Goal: Information Seeking & Learning: Learn about a topic

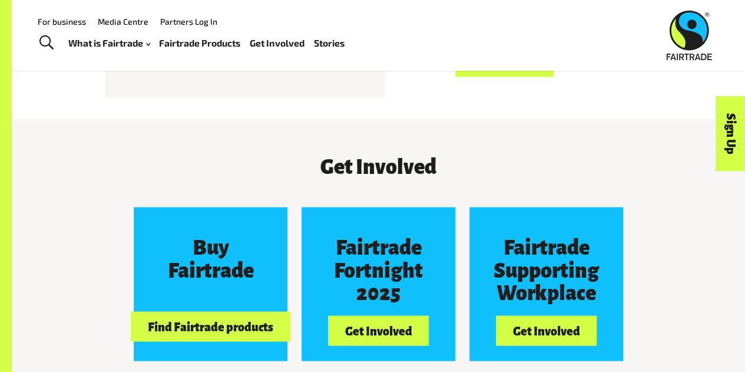
scroll to position [834, 0]
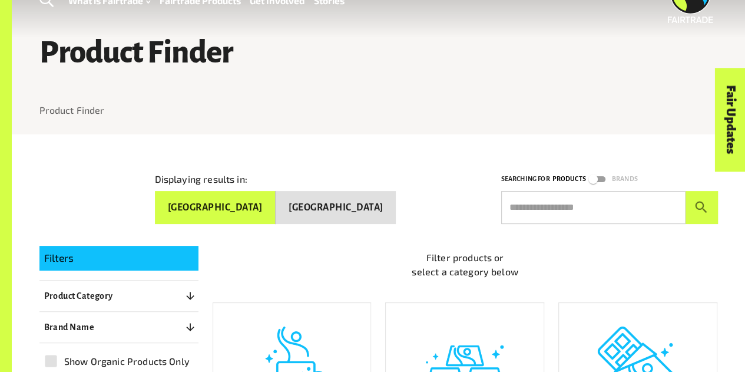
scroll to position [44, 0]
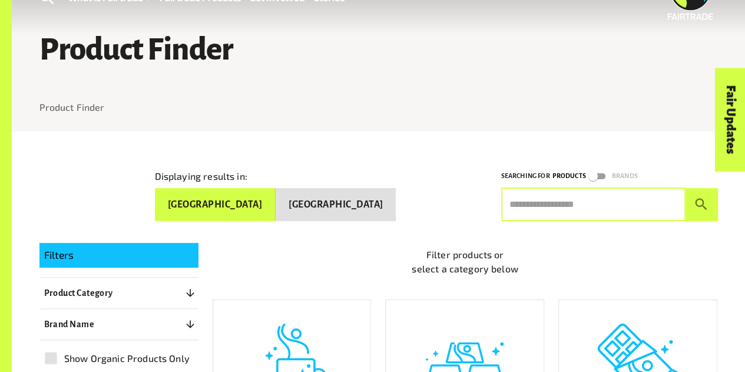
click at [541, 210] on input "text" at bounding box center [593, 204] width 184 height 33
type input "*********"
click at [685, 188] on button "submit" at bounding box center [701, 204] width 32 height 33
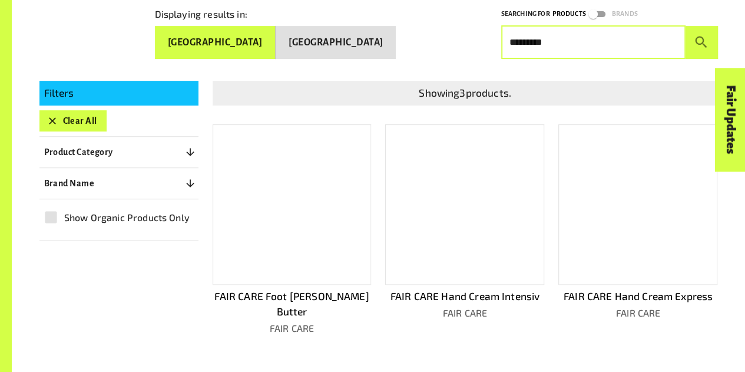
scroll to position [207, 0]
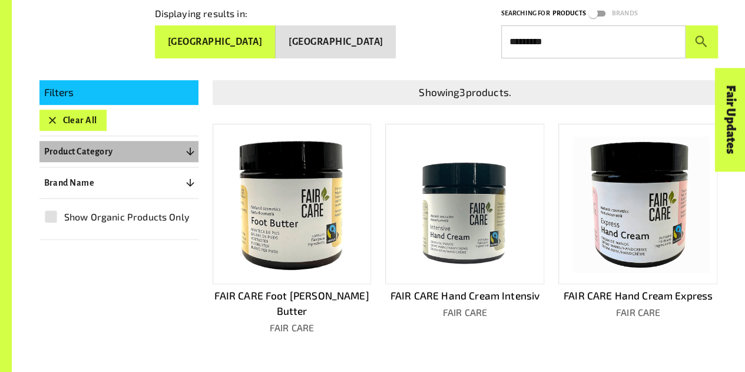
click at [115, 149] on button "Product Category 0" at bounding box center [118, 151] width 159 height 21
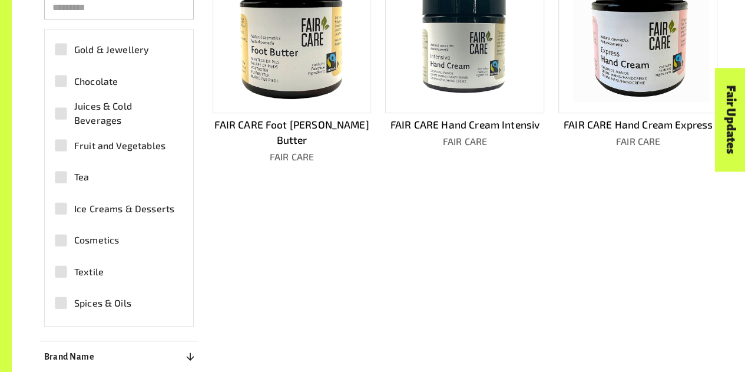
scroll to position [379, 0]
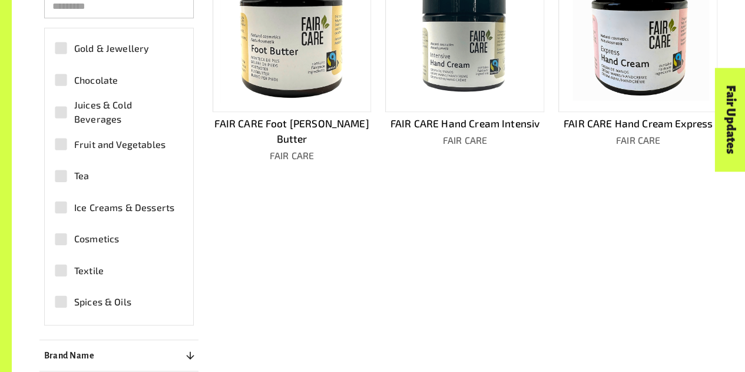
click at [119, 299] on span "Spices & Oils" at bounding box center [102, 301] width 57 height 14
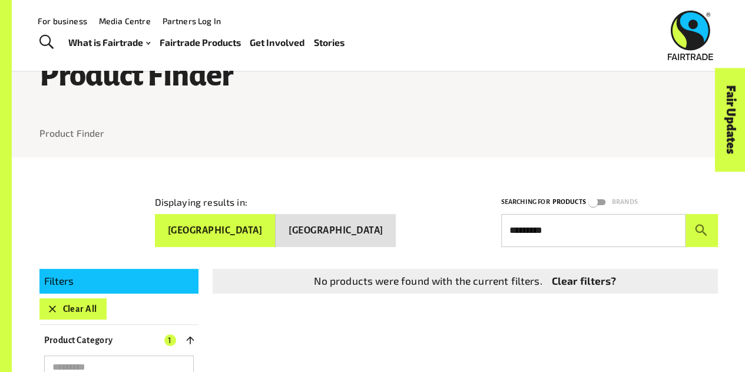
scroll to position [0, 0]
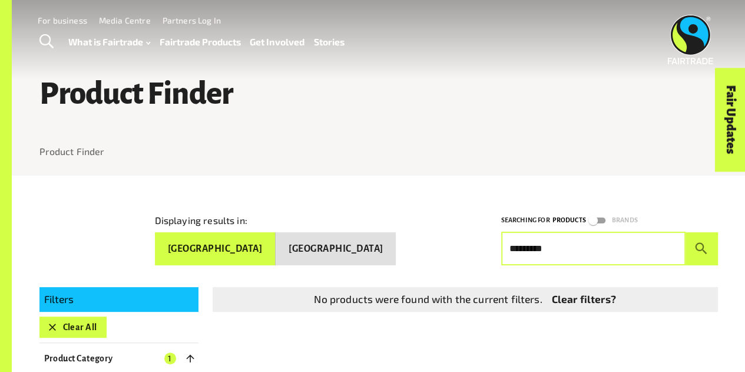
drag, startPoint x: 588, startPoint y: 261, endPoint x: 443, endPoint y: 261, distance: 144.8
click at [443, 261] on div "Displaying results in: Australia New Zealand Searching for Products Brands ****…" at bounding box center [371, 229] width 692 height 71
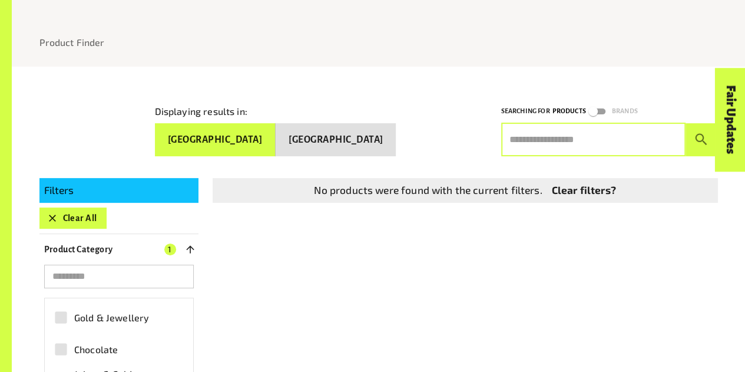
scroll to position [110, 0]
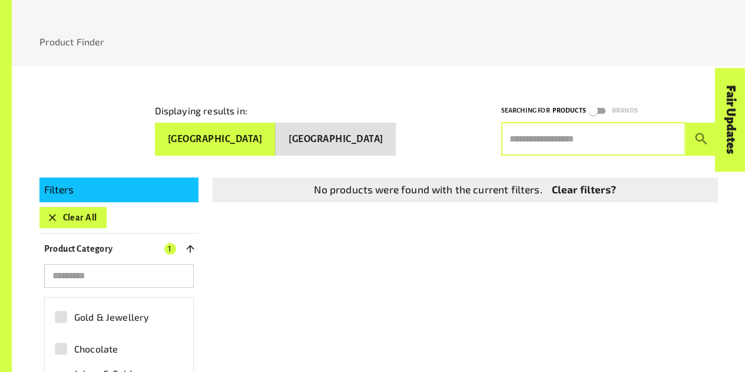
click at [685, 122] on button "submit" at bounding box center [701, 138] width 32 height 33
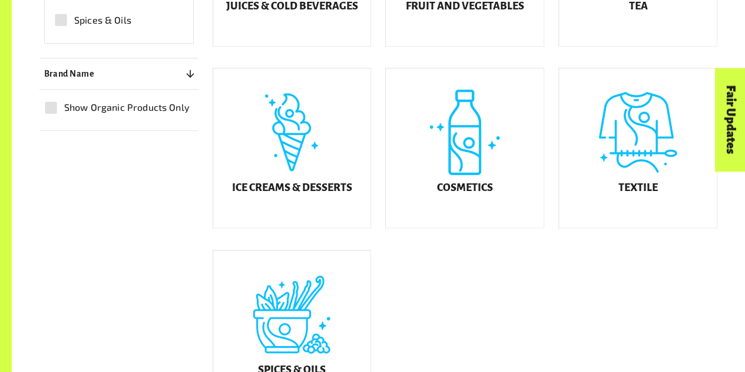
scroll to position [703, 0]
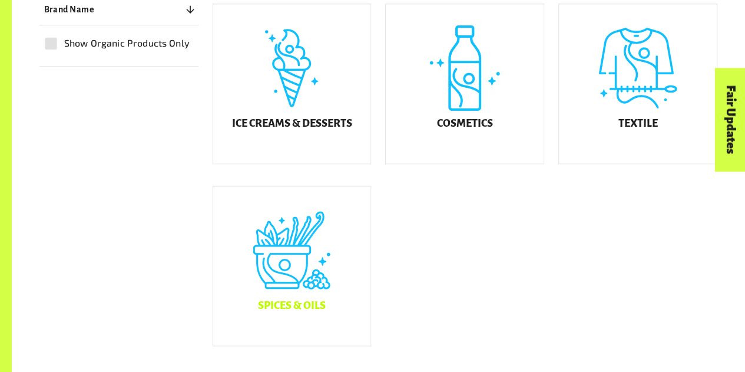
click at [316, 228] on div "Spices & Oils" at bounding box center [292, 265] width 158 height 159
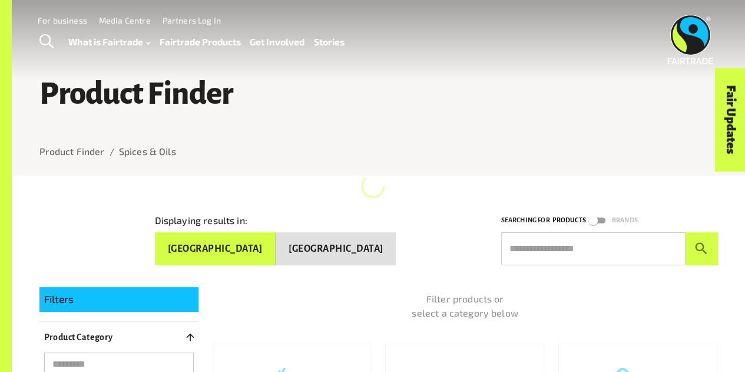
click at [554, 265] on div at bounding box center [378, 276] width 678 height 22
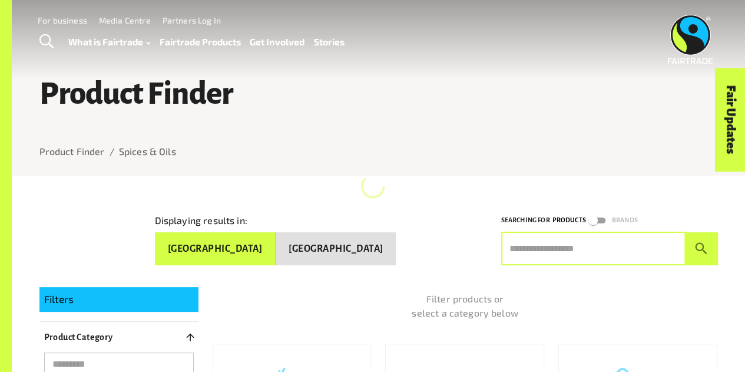
click at [538, 241] on input "text" at bounding box center [593, 248] width 184 height 33
click at [685, 232] on button "submit" at bounding box center [701, 248] width 32 height 33
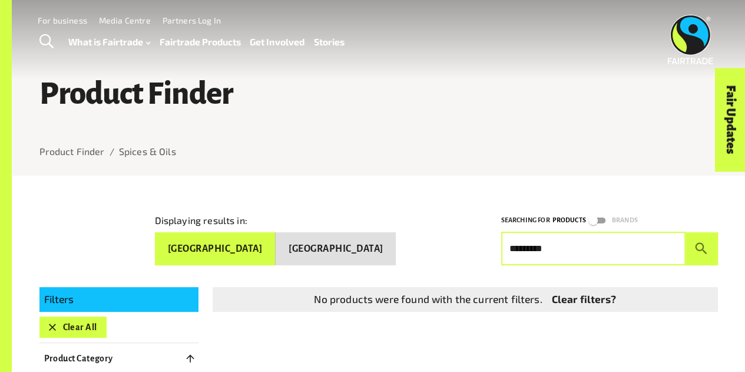
type input "*********"
click at [685, 232] on button "submit" at bounding box center [701, 248] width 32 height 33
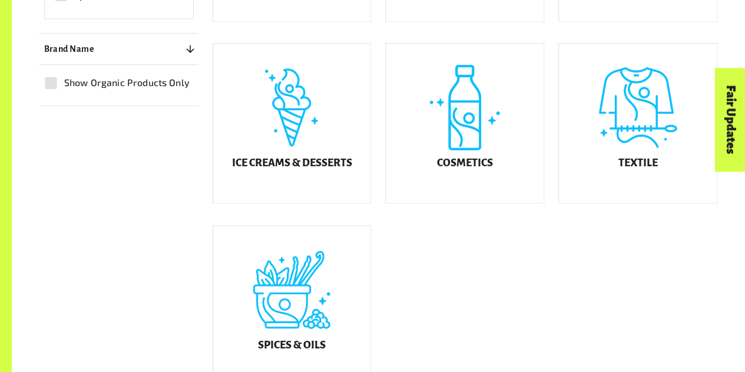
scroll to position [703, 0]
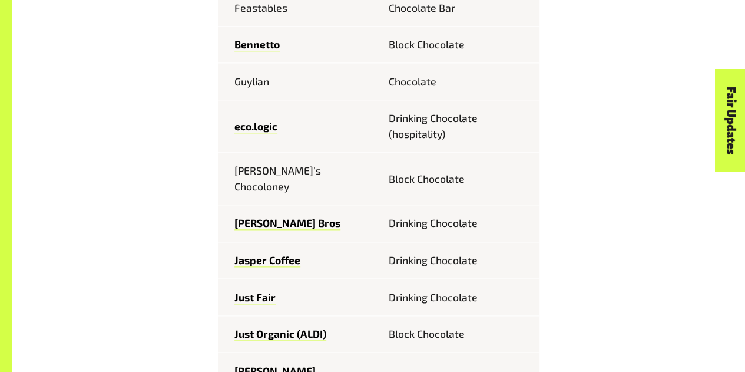
scroll to position [619, 0]
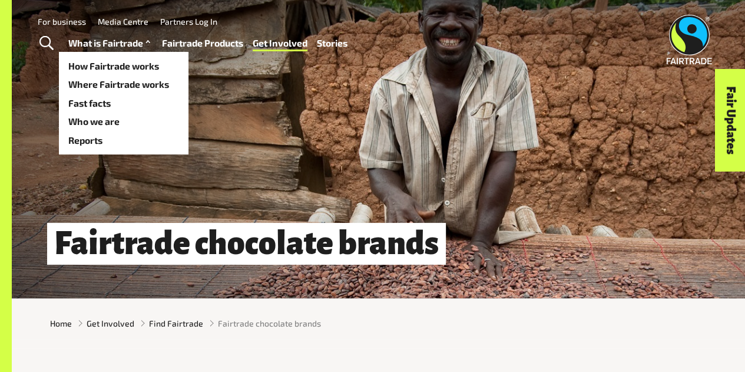
click at [120, 45] on link "What is Fairtrade" at bounding box center [110, 43] width 85 height 16
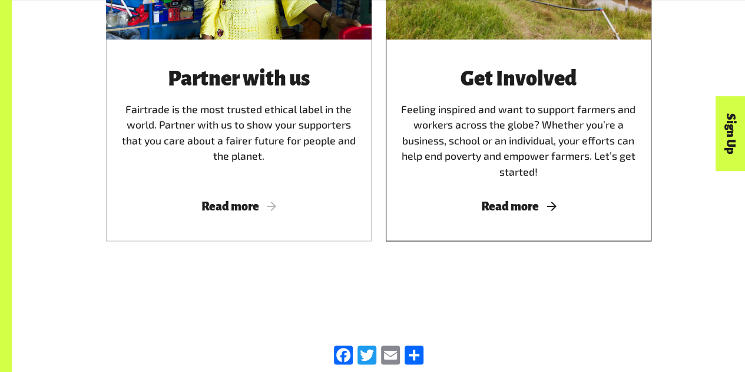
scroll to position [3028, 0]
